Goal: Submit feedback/report problem

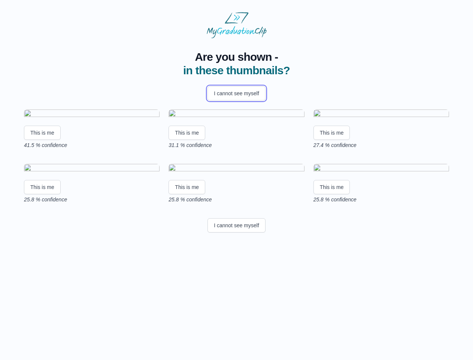
click at [236, 93] on button "I cannot see myself" at bounding box center [237, 93] width 58 height 14
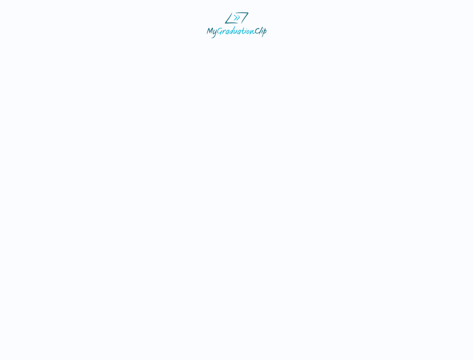
click at [42, 50] on html at bounding box center [236, 25] width 473 height 50
click at [188, 50] on html at bounding box center [236, 25] width 473 height 50
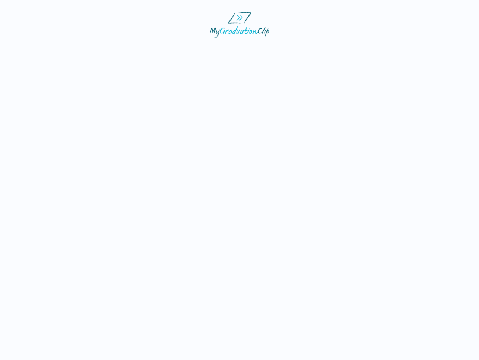
click at [334, 50] on html at bounding box center [239, 25] width 479 height 50
click at [42, 50] on html at bounding box center [239, 25] width 479 height 50
click at [188, 50] on html at bounding box center [239, 25] width 479 height 50
click at [334, 50] on html at bounding box center [239, 25] width 479 height 50
click at [236, 50] on html at bounding box center [239, 25] width 479 height 50
